Goal: Entertainment & Leisure: Consume media (video, audio)

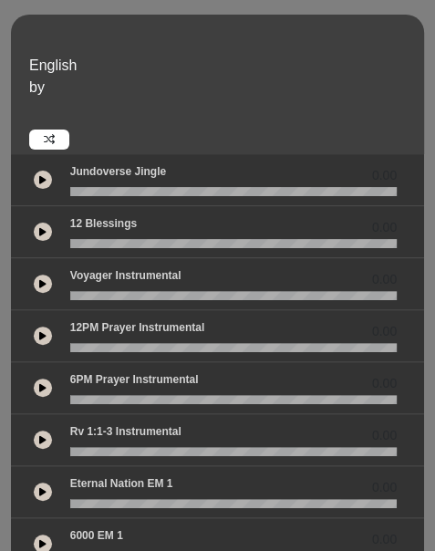
click at [369, 70] on p "English" at bounding box center [224, 66] width 390 height 22
click at [43, 440] on icon at bounding box center [42, 439] width 7 height 9
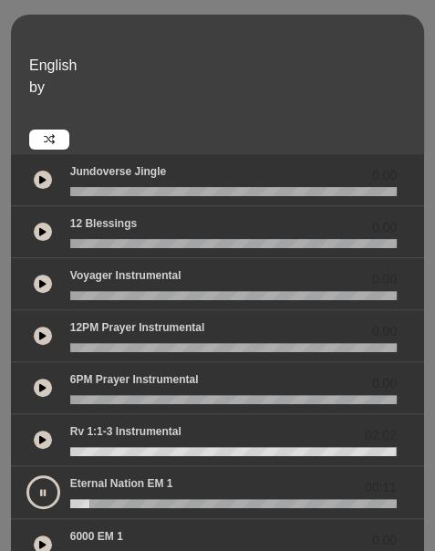
click at [44, 287] on icon at bounding box center [42, 283] width 7 height 9
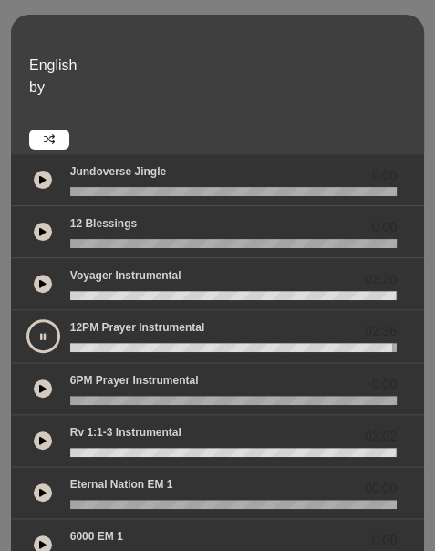
click at [44, 334] on icon at bounding box center [42, 336] width 5 height 9
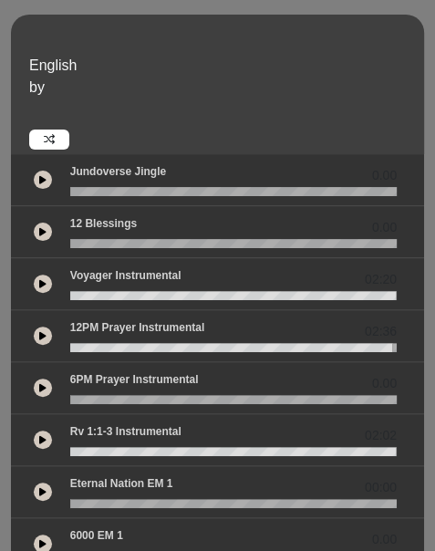
click at [40, 336] on icon at bounding box center [42, 335] width 7 height 9
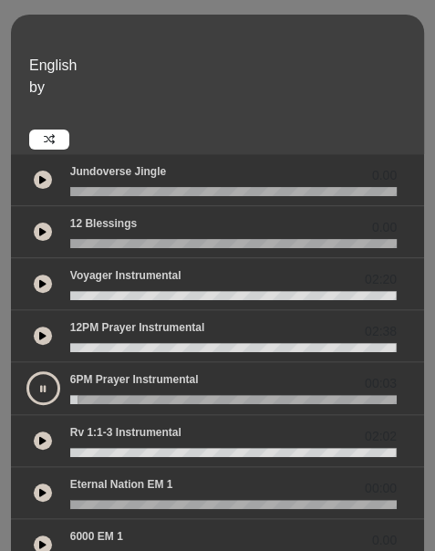
click at [41, 540] on icon at bounding box center [42, 544] width 7 height 9
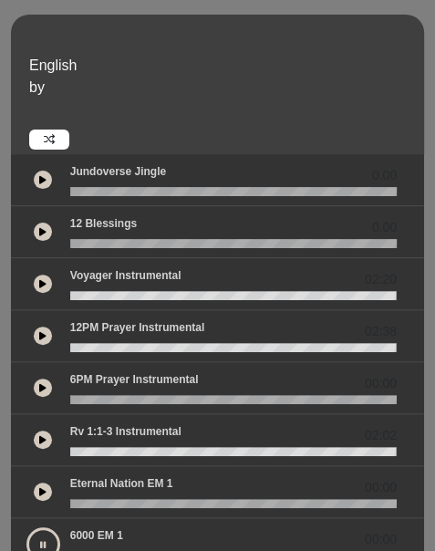
click at [241, 91] on p "by" at bounding box center [224, 88] width 390 height 22
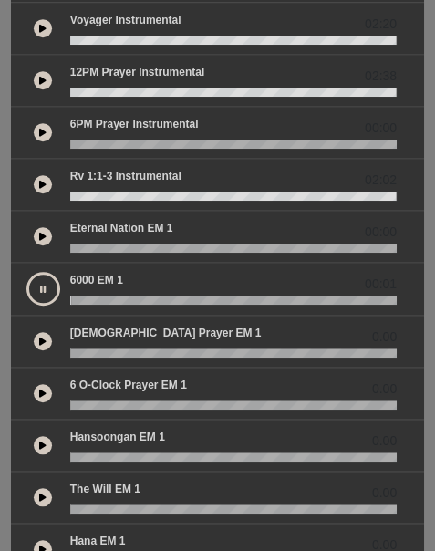
scroll to position [292, 0]
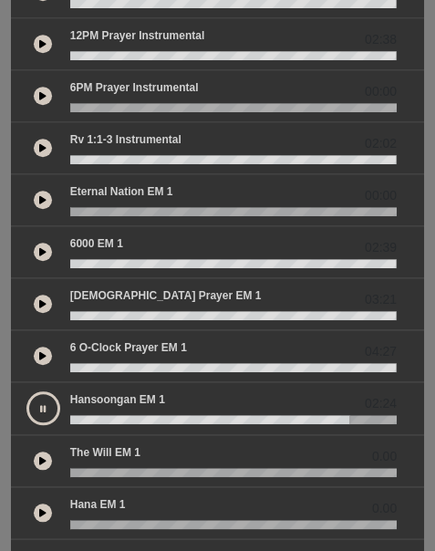
click at [5, 176] on section at bounding box center [217, 330] width 435 height 937
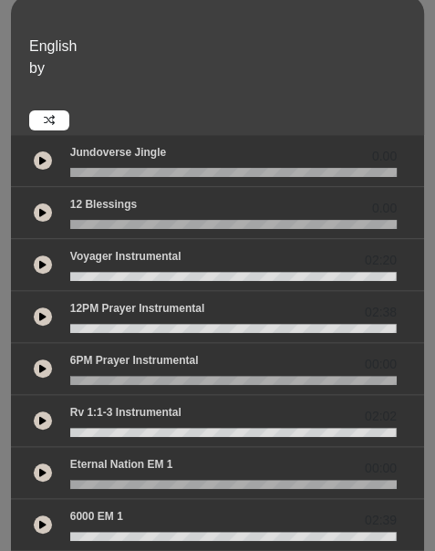
scroll to position [0, 0]
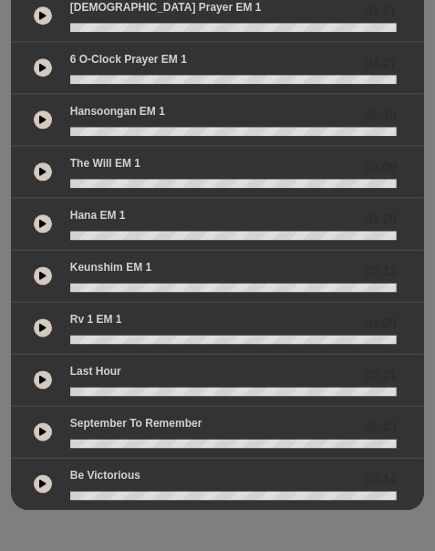
scroll to position [579, 0]
